Goal: Entertainment & Leisure: Consume media (video, audio)

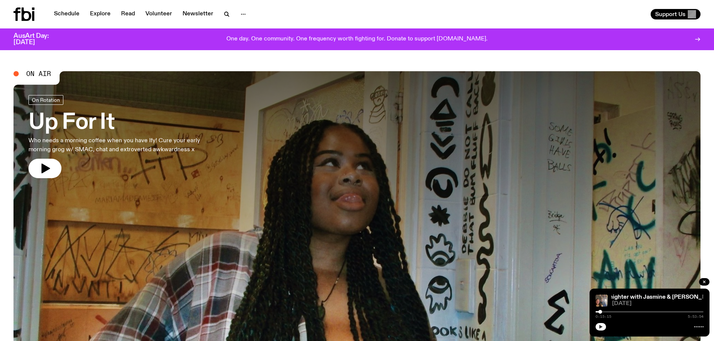
click at [603, 325] on button "button" at bounding box center [600, 326] width 10 height 7
click at [61, 126] on h3 "Up For It" at bounding box center [124, 122] width 192 height 21
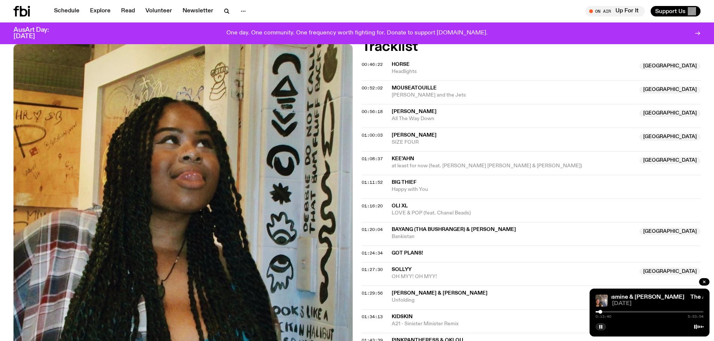
scroll to position [108, 0]
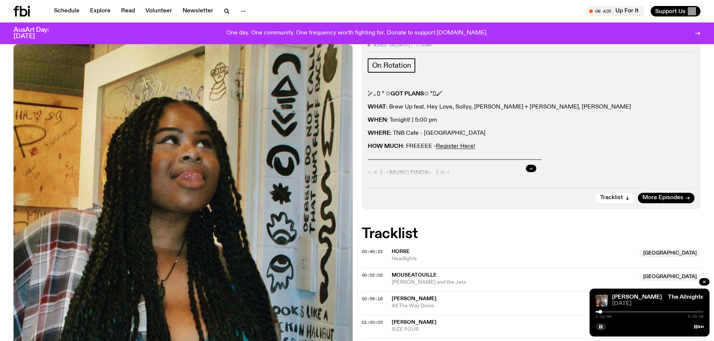
click at [523, 177] on div at bounding box center [531, 169] width 327 height 24
click at [525, 170] on div at bounding box center [531, 169] width 327 height 24
click at [528, 166] on button "button" at bounding box center [531, 168] width 10 height 7
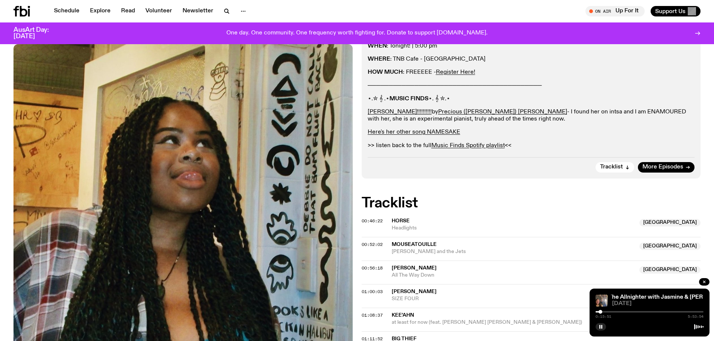
scroll to position [182, 0]
click at [601, 326] on rect "button" at bounding box center [601, 327] width 1 height 4
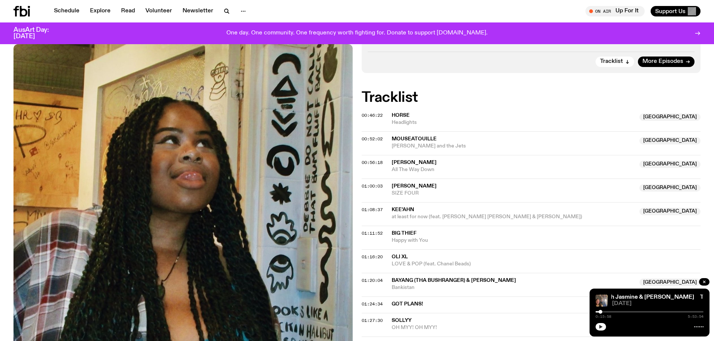
scroll to position [295, 0]
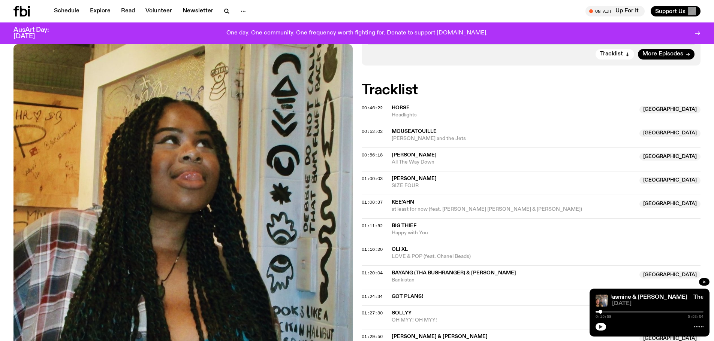
click at [399, 203] on span "Kee'ahn" at bounding box center [402, 202] width 22 height 5
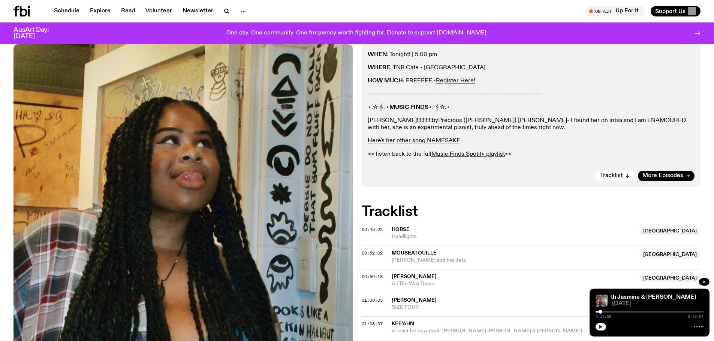
scroll to position [108, 0]
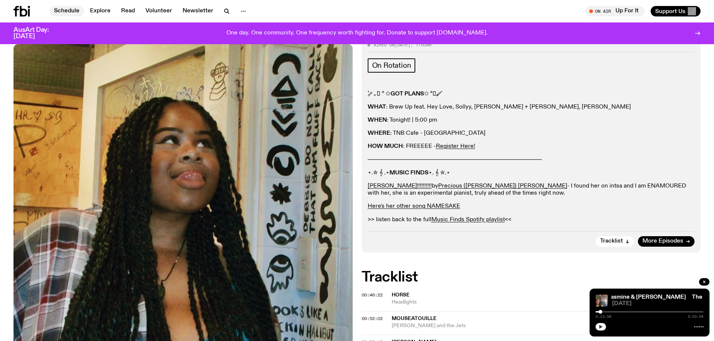
click at [62, 11] on link "Schedule" at bounding box center [66, 11] width 34 height 10
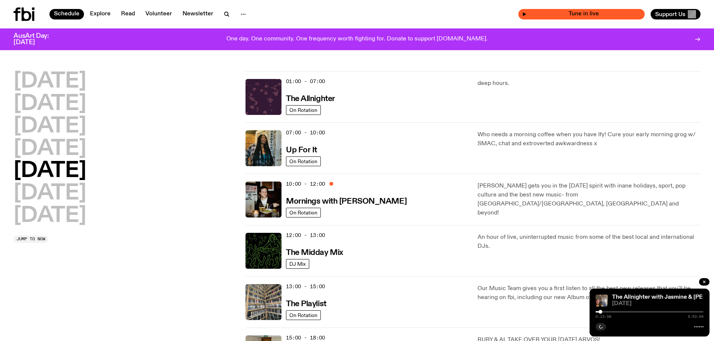
click at [597, 11] on span "Tune in live" at bounding box center [583, 14] width 114 height 6
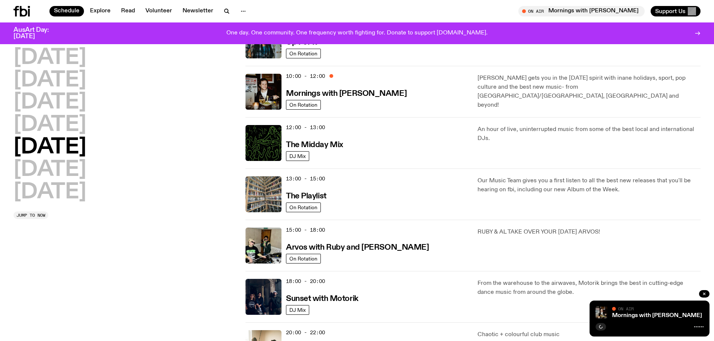
scroll to position [109, 0]
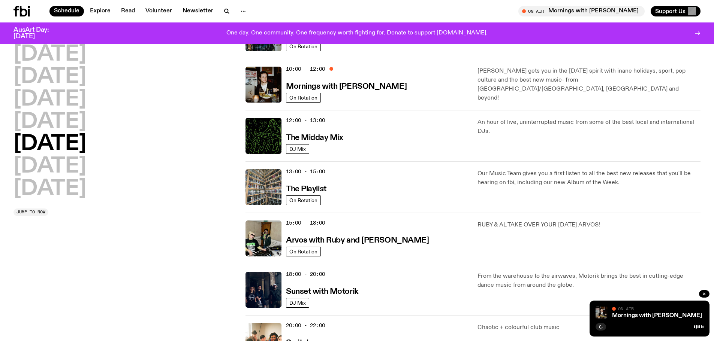
click at [433, 91] on div "10:00 - 12:00 Mornings with [PERSON_NAME]" at bounding box center [377, 85] width 182 height 36
click at [346, 88] on h3 "Mornings with [PERSON_NAME]" at bounding box center [346, 87] width 121 height 8
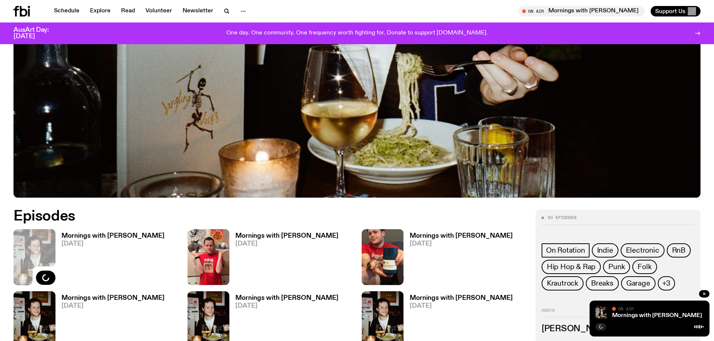
scroll to position [370, 0]
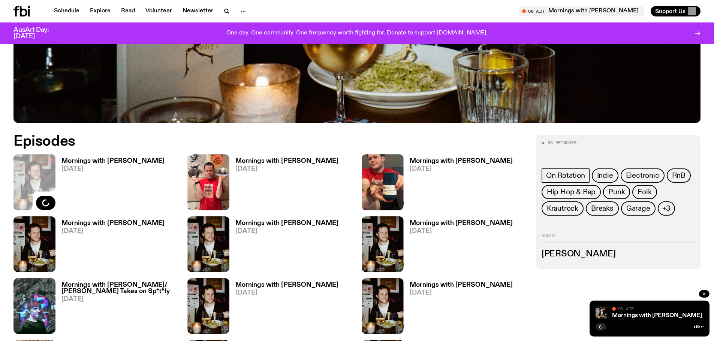
click at [271, 160] on h3 "Mornings with [PERSON_NAME]" at bounding box center [286, 161] width 103 height 6
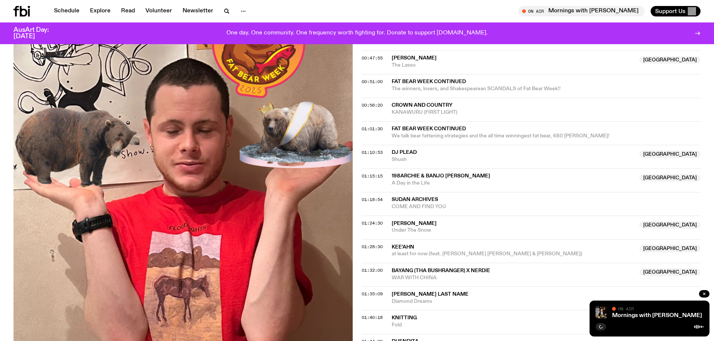
scroll to position [446, 0]
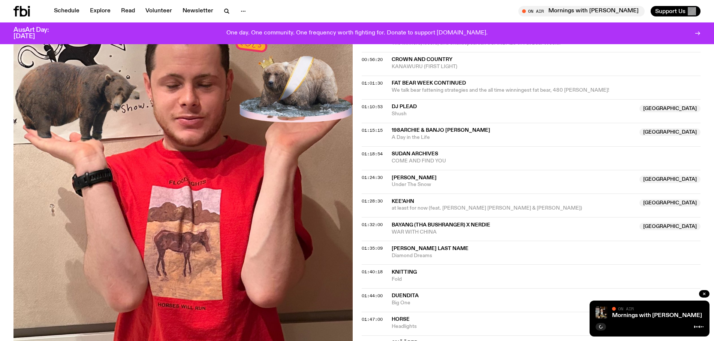
click at [426, 128] on span "198archie & Banjo [PERSON_NAME]" at bounding box center [440, 130] width 99 height 5
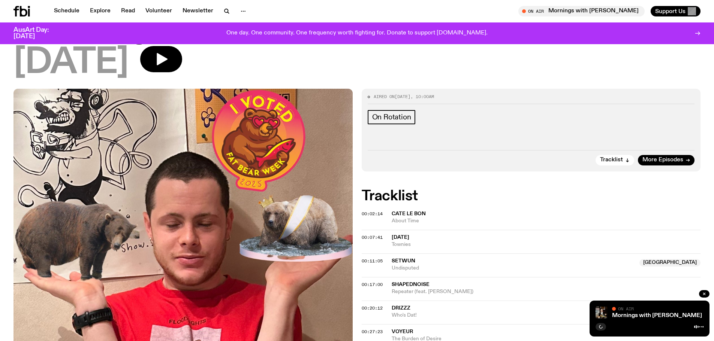
scroll to position [0, 0]
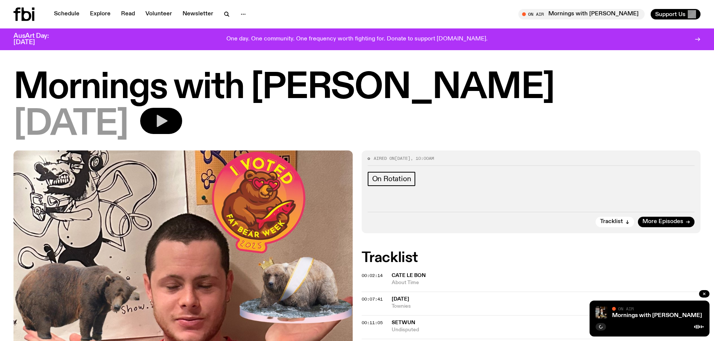
click at [167, 121] on icon "button" at bounding box center [162, 121] width 11 height 12
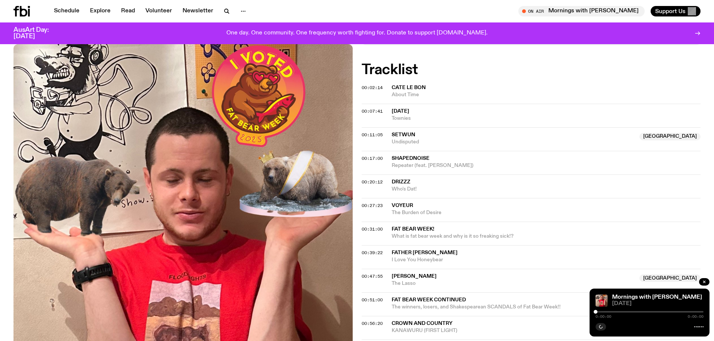
scroll to position [182, 0]
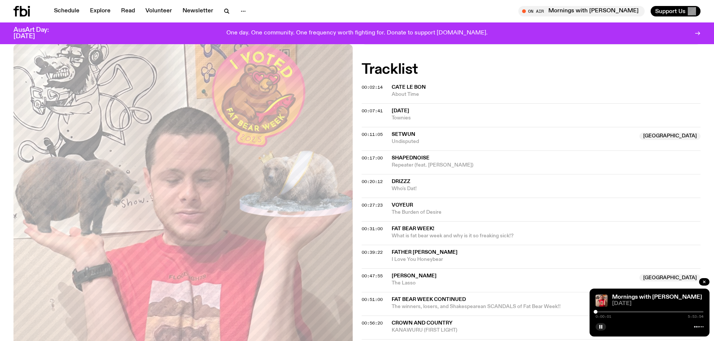
click at [602, 311] on div at bounding box center [649, 311] width 108 height 1
drag, startPoint x: 602, startPoint y: 314, endPoint x: 596, endPoint y: 312, distance: 6.1
click at [596, 312] on div "0:22:08 5:53:54" at bounding box center [649, 314] width 108 height 9
click at [599, 312] on div at bounding box center [599, 312] width 4 height 4
click at [598, 312] on div at bounding box center [598, 312] width 4 height 4
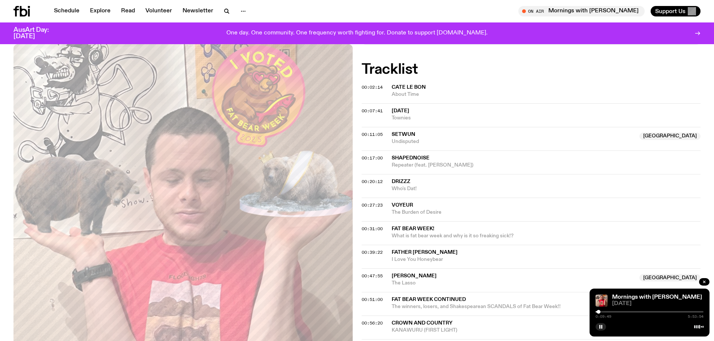
click at [598, 311] on div at bounding box center [598, 312] width 4 height 4
click at [602, 312] on div at bounding box center [602, 312] width 4 height 4
click at [600, 312] on div at bounding box center [600, 312] width 4 height 4
click at [599, 311] on div at bounding box center [599, 312] width 4 height 4
click at [600, 328] on rect "button" at bounding box center [599, 327] width 1 height 4
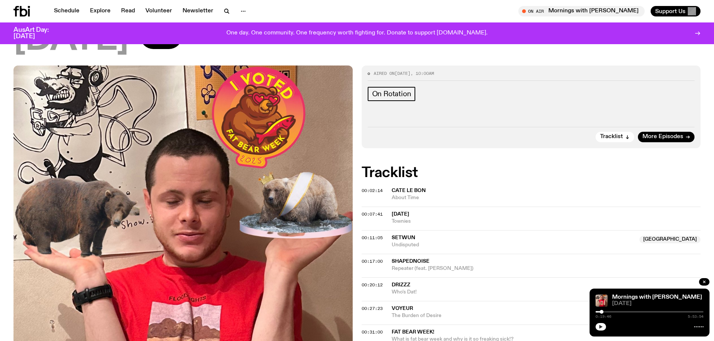
scroll to position [70, 0]
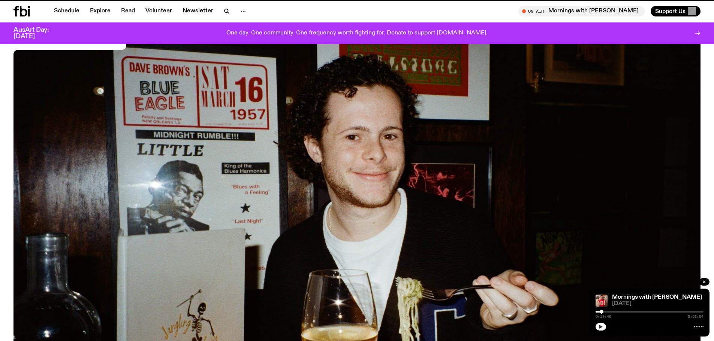
scroll to position [370, 0]
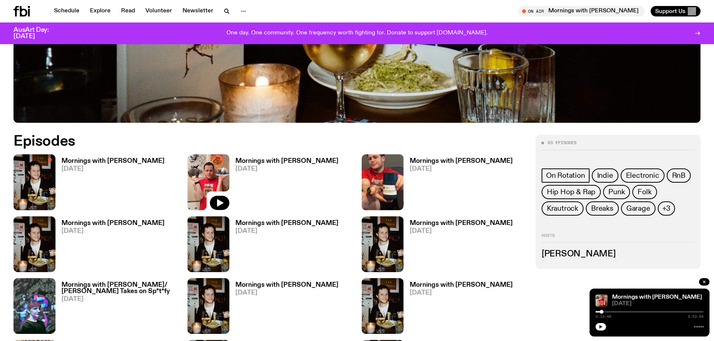
click at [444, 160] on h3 "Mornings with [PERSON_NAME]" at bounding box center [460, 161] width 103 height 6
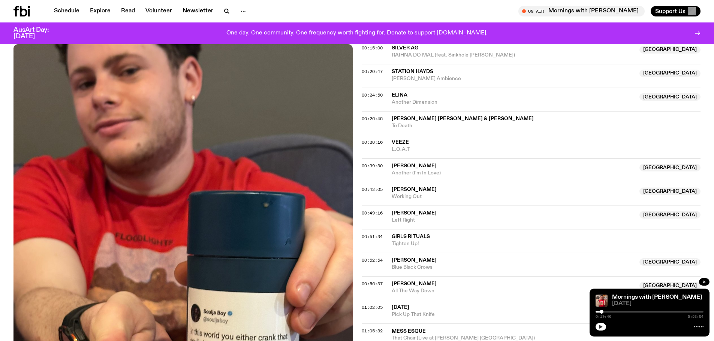
scroll to position [296, 0]
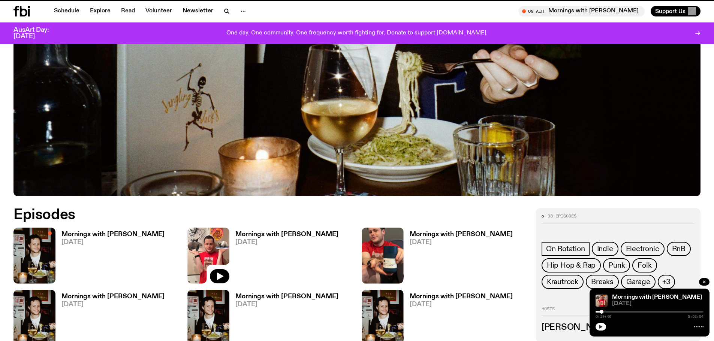
scroll to position [370, 0]
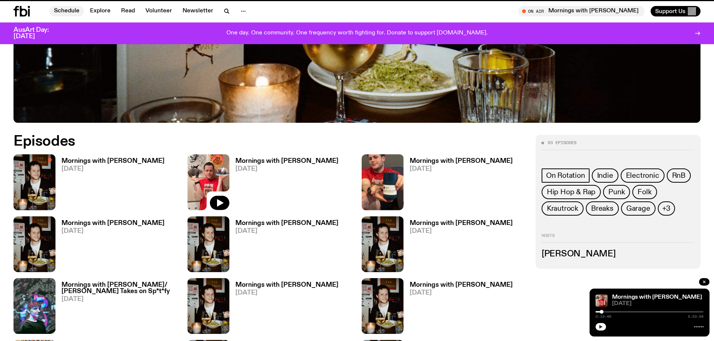
click at [64, 9] on link "Schedule" at bounding box center [66, 11] width 34 height 10
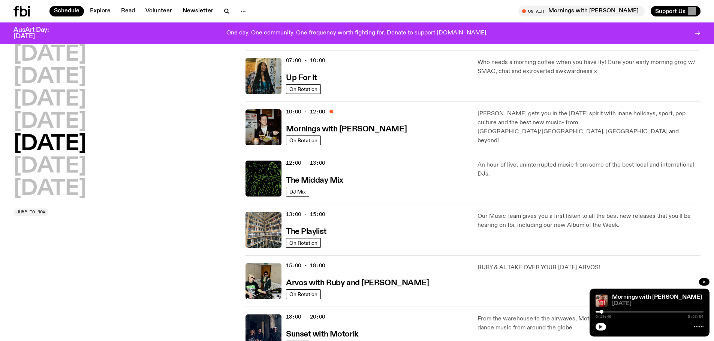
scroll to position [75, 0]
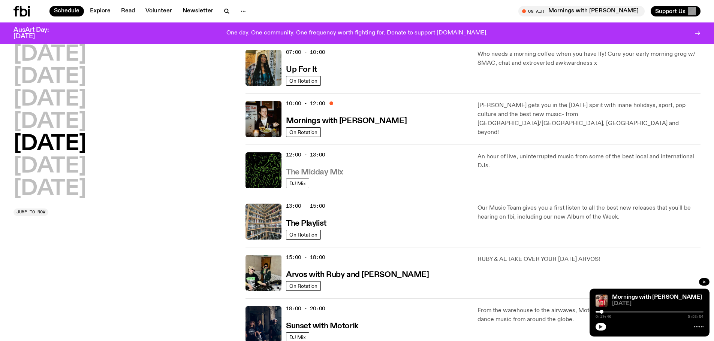
click at [324, 172] on h3 "The Midday Mix" at bounding box center [314, 173] width 57 height 8
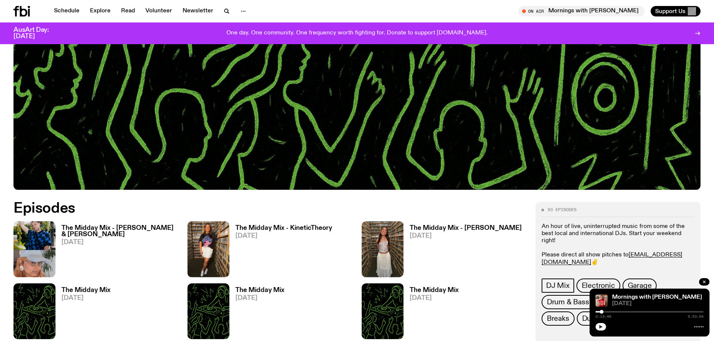
scroll to position [370, 0]
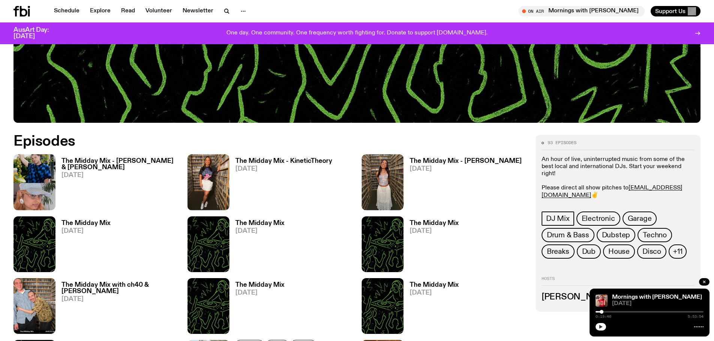
click at [142, 159] on h3 "The Midday Mix - [PERSON_NAME] & [PERSON_NAME]" at bounding box center [119, 164] width 117 height 13
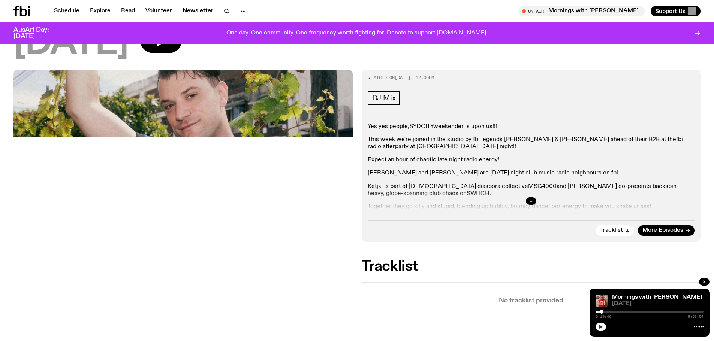
scroll to position [108, 0]
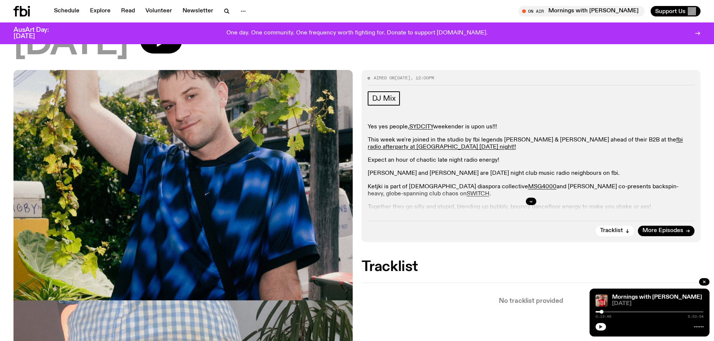
click at [527, 190] on div at bounding box center [531, 202] width 327 height 24
click at [529, 190] on div at bounding box center [531, 202] width 327 height 24
click at [531, 199] on icon "button" at bounding box center [531, 201] width 4 height 4
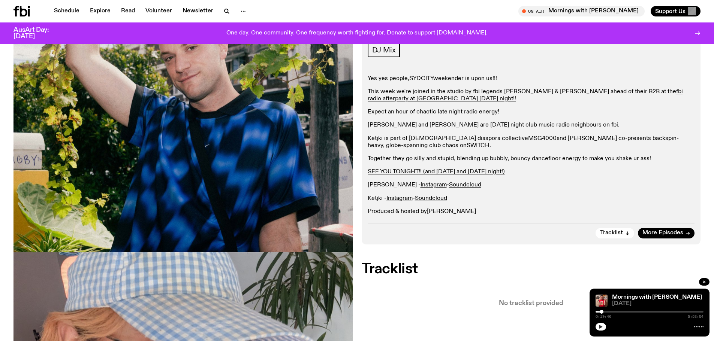
scroll to position [33, 0]
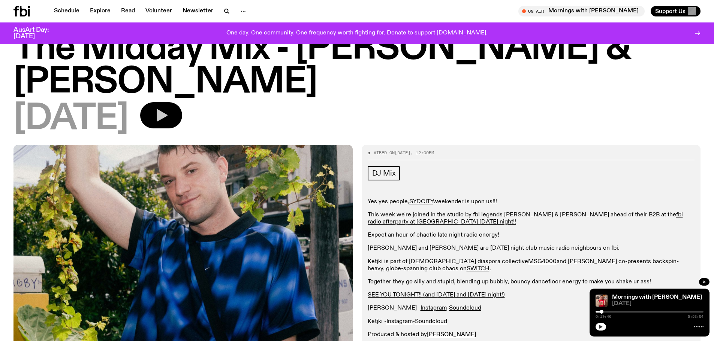
click at [167, 109] on icon "button" at bounding box center [162, 115] width 11 height 12
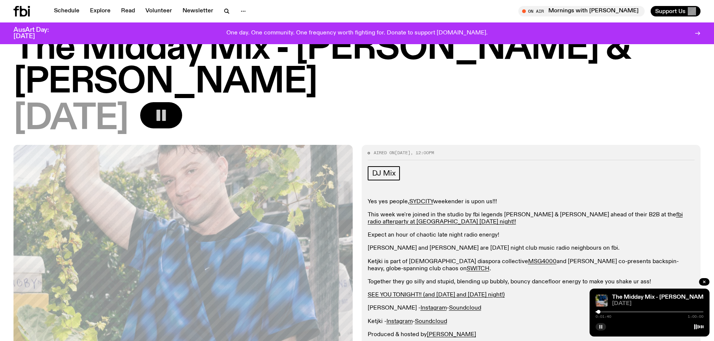
click at [598, 312] on div at bounding box center [598, 312] width 4 height 4
click at [597, 329] on button "button" at bounding box center [600, 326] width 10 height 7
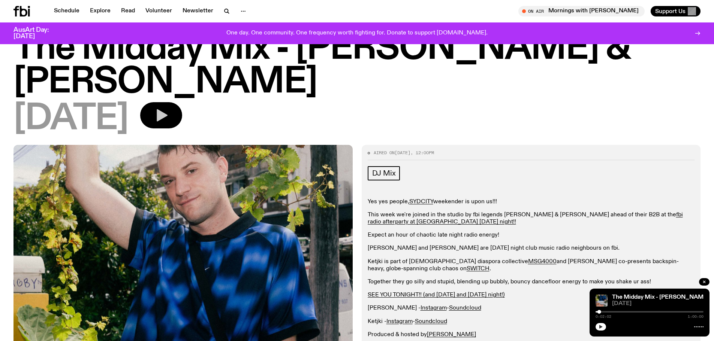
click at [599, 326] on button "button" at bounding box center [600, 326] width 10 height 7
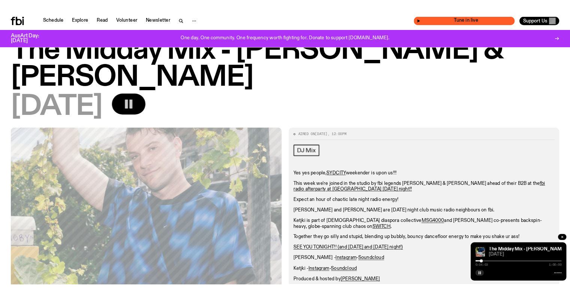
scroll to position [33, 0]
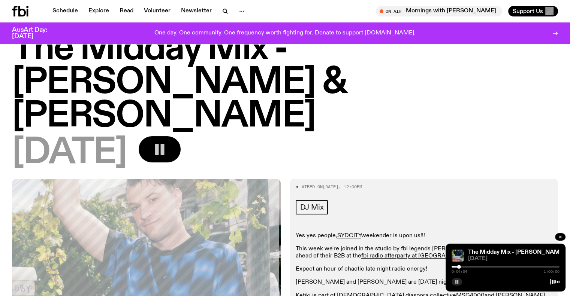
click at [459, 285] on button "button" at bounding box center [456, 281] width 10 height 7
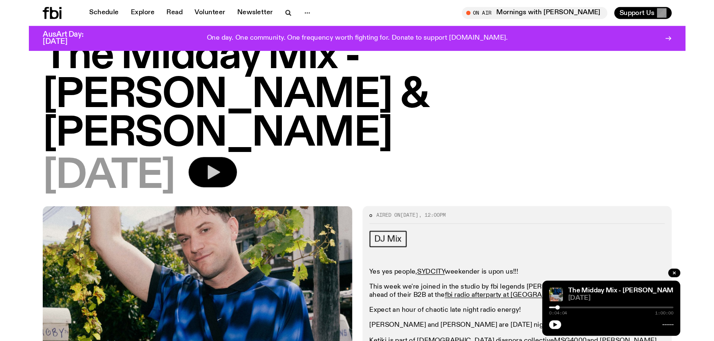
scroll to position [33, 0]
